Goal: Task Accomplishment & Management: Use online tool/utility

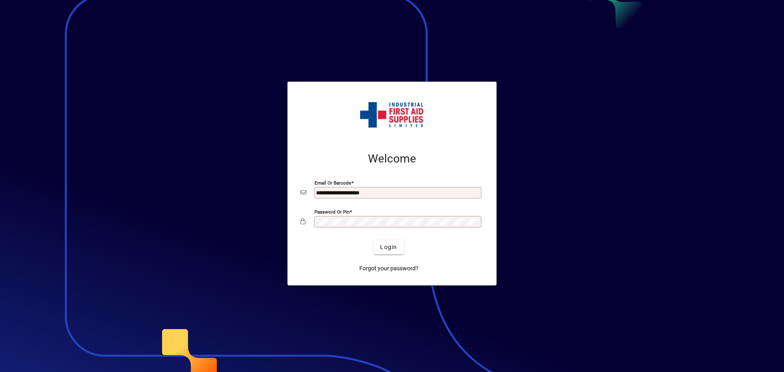
click at [391, 193] on input "**********" at bounding box center [398, 193] width 165 height 7
type input "**********"
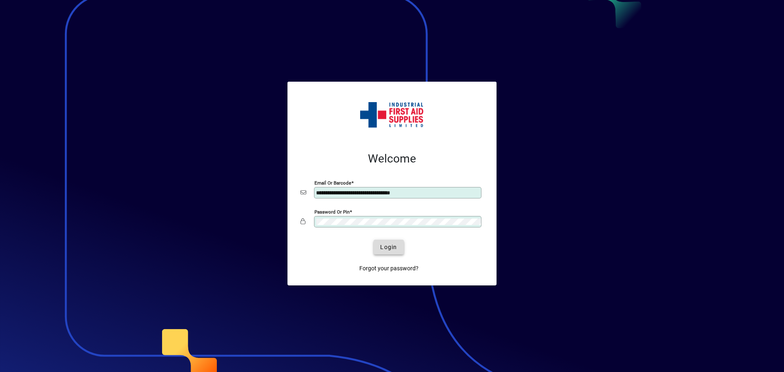
click at [395, 250] on span "Login" at bounding box center [388, 247] width 17 height 9
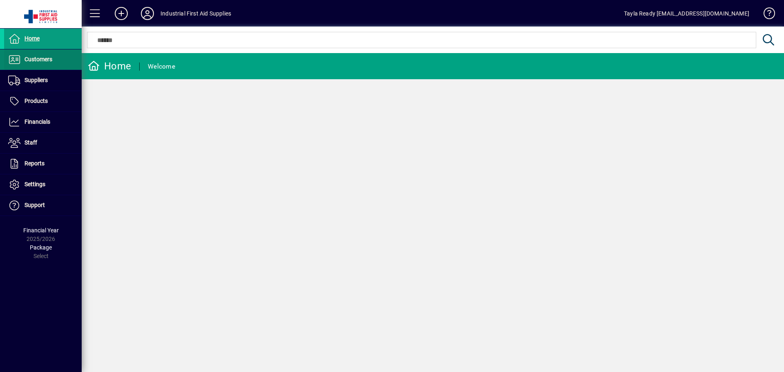
click at [59, 63] on span at bounding box center [43, 60] width 78 height 20
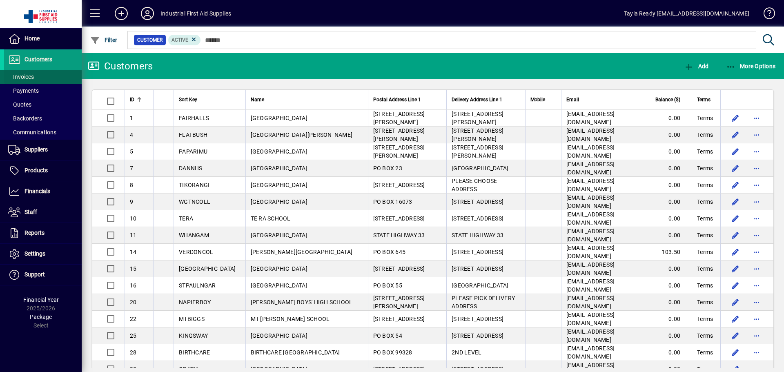
click at [58, 77] on span at bounding box center [43, 77] width 78 height 20
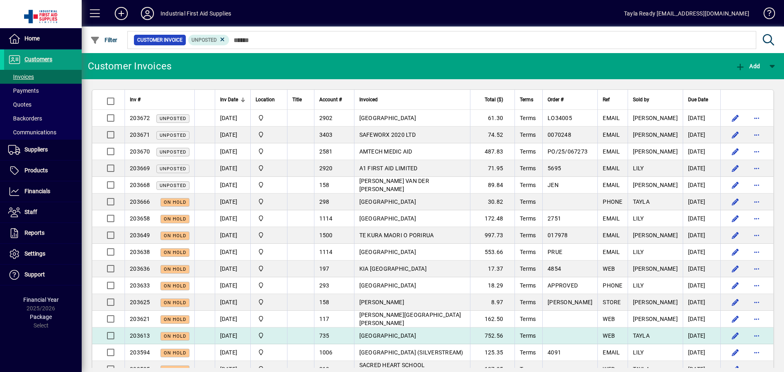
drag, startPoint x: 256, startPoint y: 51, endPoint x: 556, endPoint y: 329, distance: 409.1
click at [278, 38] on div "Customer Invoice Unposted" at bounding box center [453, 40] width 654 height 27
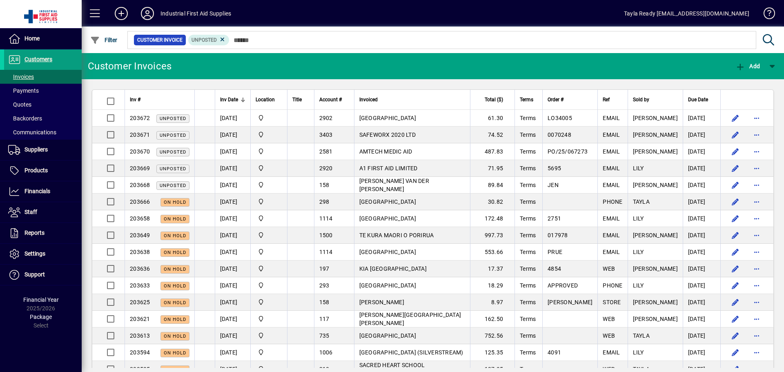
click at [264, 72] on mat-toolbar-row "Customer Invoices Add" at bounding box center [433, 66] width 703 height 26
drag, startPoint x: 193, startPoint y: 65, endPoint x: 189, endPoint y: 60, distance: 6.4
click at [193, 64] on mat-toolbar-row "Customer Invoices Add" at bounding box center [433, 66] width 703 height 26
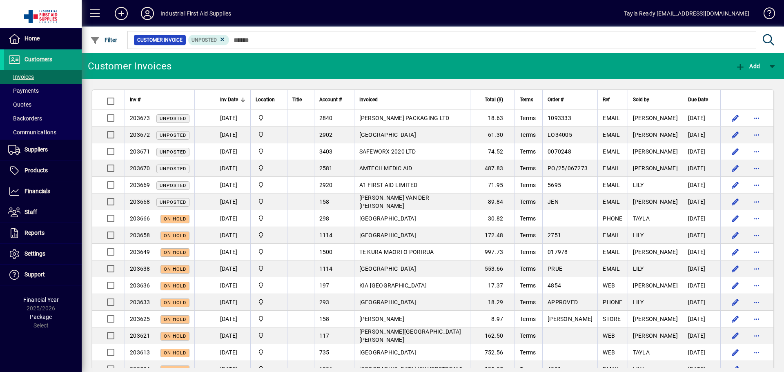
click at [205, 62] on mat-toolbar-row "Customer Invoices Add" at bounding box center [433, 66] width 703 height 26
click at [192, 66] on mat-toolbar-row "Customer Invoices Add" at bounding box center [433, 66] width 703 height 26
click at [194, 64] on mat-toolbar-row "Customer Invoices Add" at bounding box center [433, 66] width 703 height 26
drag, startPoint x: 208, startPoint y: 66, endPoint x: 98, endPoint y: 94, distance: 113.1
click at [207, 67] on mat-toolbar-row "Customer Invoices Add" at bounding box center [433, 66] width 703 height 26
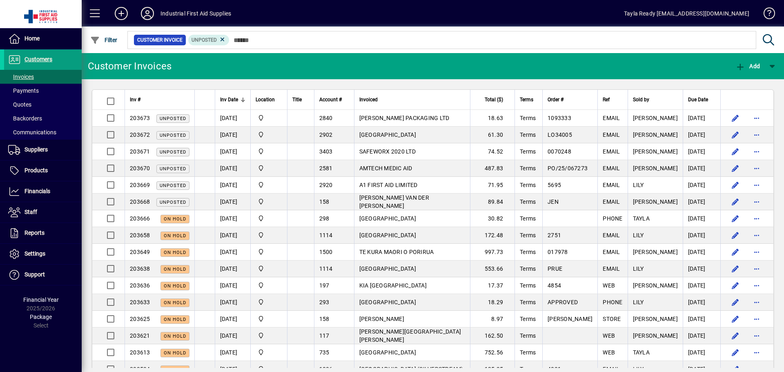
click at [206, 62] on mat-toolbar-row "Customer Invoices Add" at bounding box center [433, 66] width 703 height 26
click at [252, 68] on mat-toolbar-row "Customer Invoices Add" at bounding box center [433, 66] width 703 height 26
drag, startPoint x: 259, startPoint y: 69, endPoint x: 212, endPoint y: 38, distance: 56.3
click at [259, 69] on mat-toolbar-row "Customer Invoices Add" at bounding box center [433, 66] width 703 height 26
click at [218, 70] on mat-toolbar-row "Customer Invoices Add" at bounding box center [433, 66] width 703 height 26
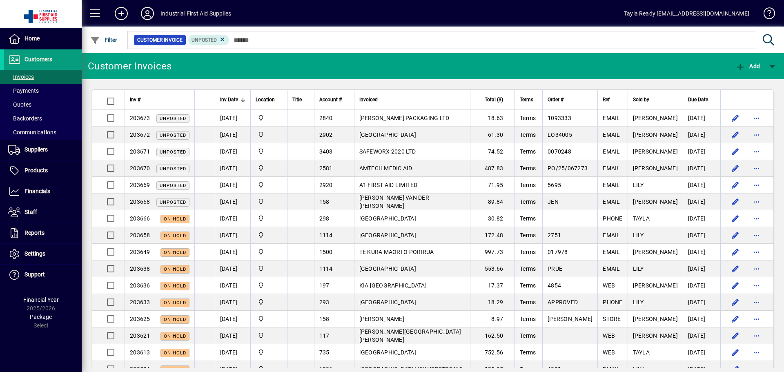
drag, startPoint x: 213, startPoint y: 66, endPoint x: 174, endPoint y: 20, distance: 59.7
click at [214, 65] on mat-toolbar-row "Customer Invoices Add" at bounding box center [433, 66] width 703 height 26
click at [262, 60] on mat-toolbar-row "Customer Invoices Add" at bounding box center [433, 66] width 703 height 26
drag, startPoint x: 200, startPoint y: 63, endPoint x: 259, endPoint y: 58, distance: 59.4
click at [200, 63] on mat-toolbar-row "Customer Invoices Add" at bounding box center [433, 66] width 703 height 26
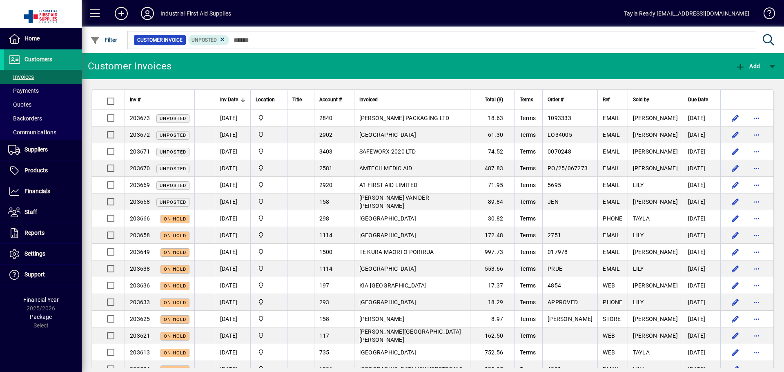
click at [438, 67] on mat-toolbar-row "Customer Invoices Add" at bounding box center [433, 66] width 703 height 26
drag, startPoint x: 185, startPoint y: 69, endPoint x: 178, endPoint y: 65, distance: 8.8
click at [185, 67] on mat-toolbar-row "Customer Invoices Add" at bounding box center [433, 66] width 703 height 26
